Goal: Task Accomplishment & Management: Manage account settings

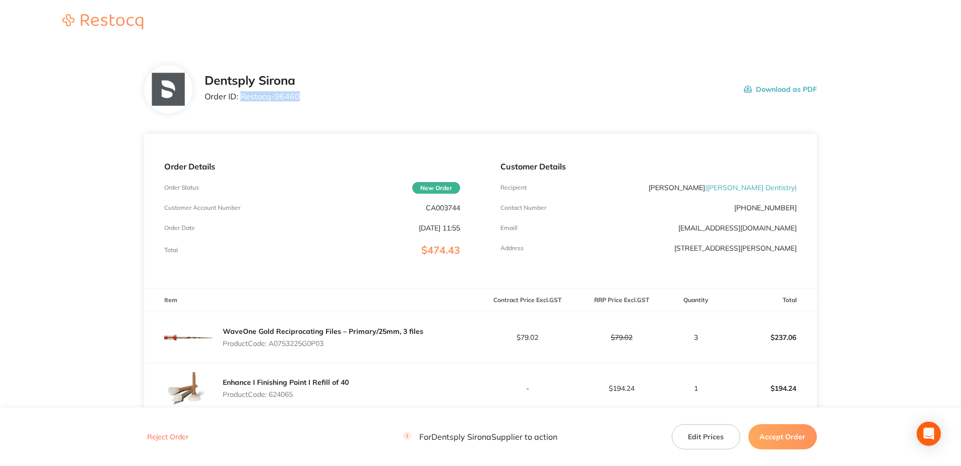
drag, startPoint x: 302, startPoint y: 97, endPoint x: 242, endPoint y: 98, distance: 59.5
click at [242, 98] on div "Dentsply Sirona Order ID: Restocq- 96460 Download as PDF" at bounding box center [511, 89] width 612 height 31
copy p "Restocq- 96460"
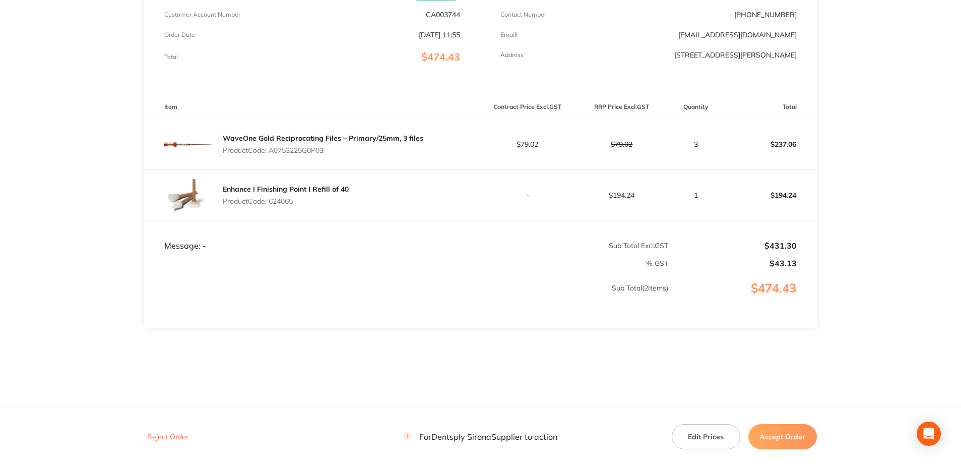
scroll to position [194, 0]
drag, startPoint x: 308, startPoint y: 150, endPoint x: 270, endPoint y: 150, distance: 37.8
click at [270, 150] on p "Product Code: A0753225G0P03" at bounding box center [323, 149] width 201 height 8
copy p "A0753225G0P03"
drag, startPoint x: 294, startPoint y: 205, endPoint x: 271, endPoint y: 203, distance: 23.8
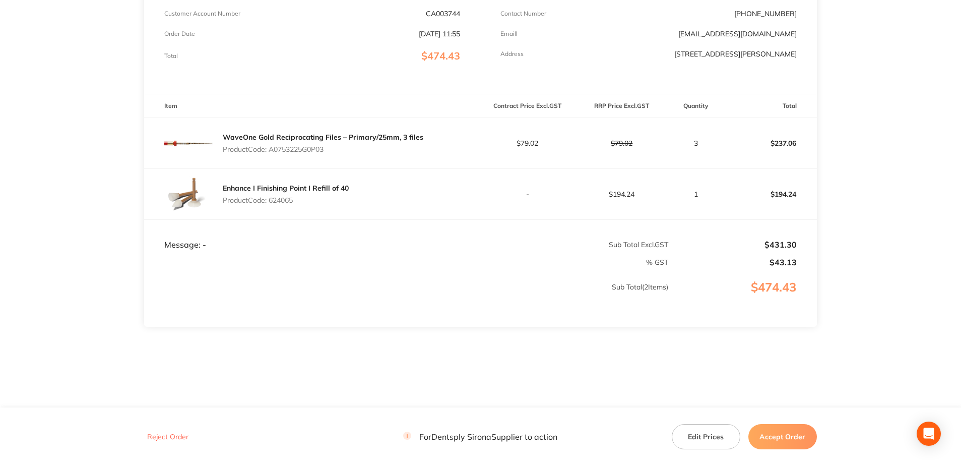
click at [271, 203] on div "Enhance I Finishing Point I Refill of 40 Product Code: 624065" at bounding box center [286, 194] width 126 height 28
copy p "624065"
click at [786, 442] on button "Accept Order" at bounding box center [782, 436] width 69 height 25
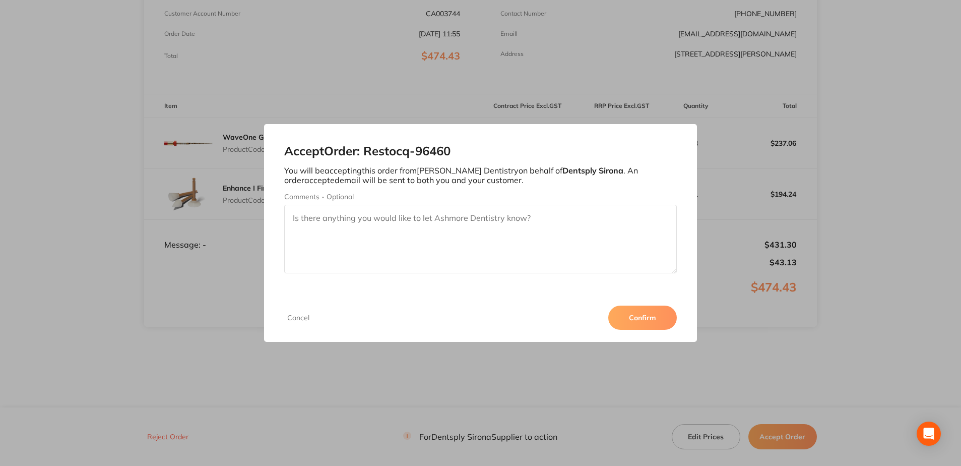
click at [617, 304] on div "Cancel Confirm" at bounding box center [480, 317] width 432 height 48
click at [630, 319] on button "Confirm" at bounding box center [642, 317] width 69 height 24
